Goal: Transaction & Acquisition: Obtain resource

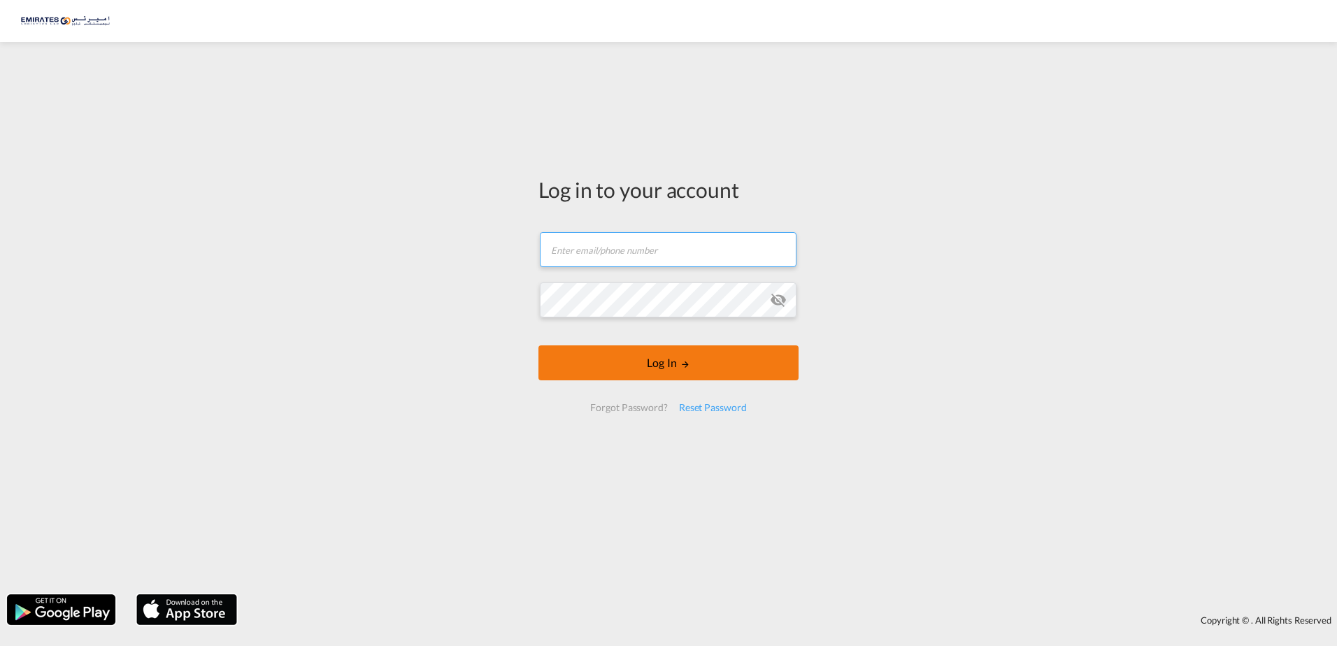
type input "[EMAIL_ADDRESS][DOMAIN_NAME]"
click at [687, 365] on md-icon "LOGIN" at bounding box center [686, 364] width 10 height 10
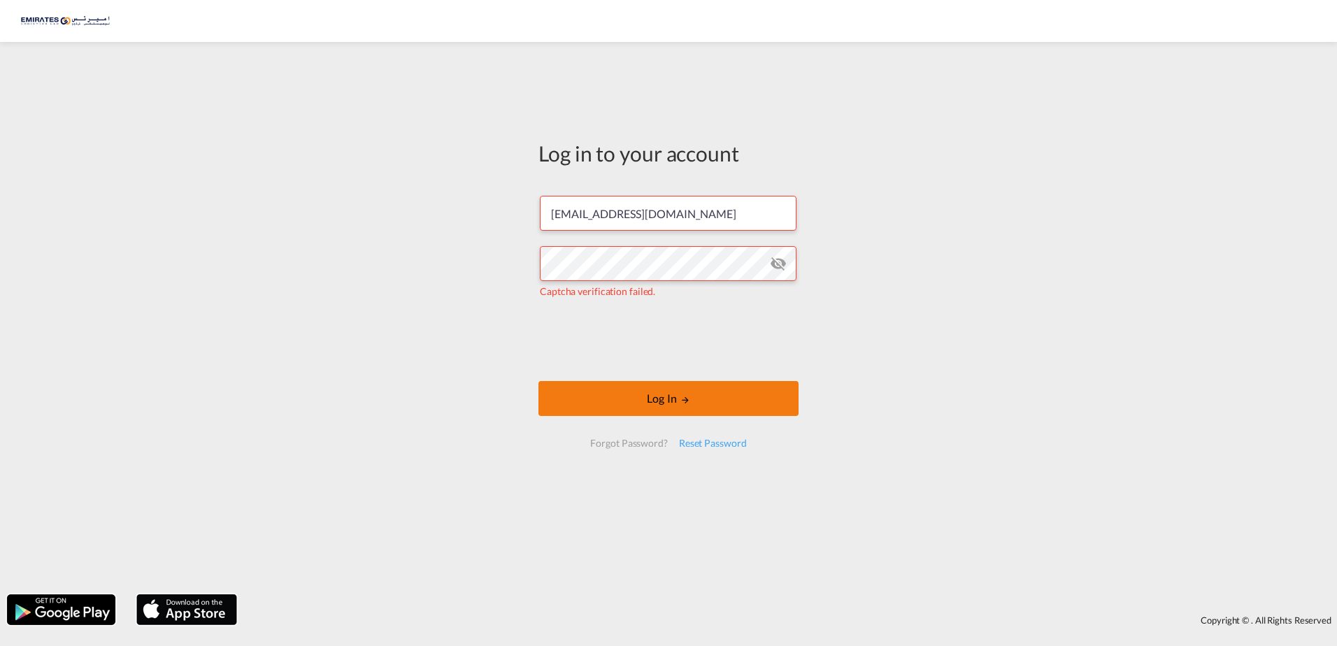
click at [674, 393] on button "Log In" at bounding box center [669, 398] width 260 height 35
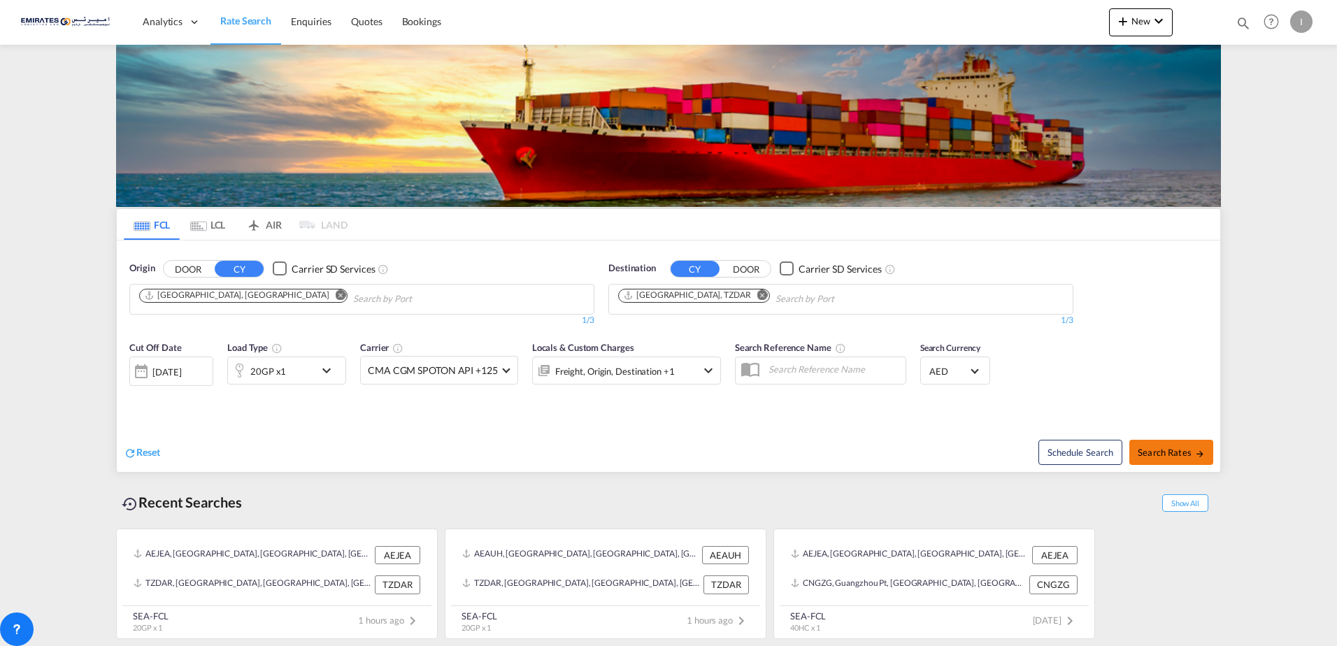
click at [1162, 453] on span "Search Rates" at bounding box center [1171, 452] width 67 height 11
type input "AEJEA to TZDAR / [DATE]"
